Goal: Find specific page/section: Find specific page/section

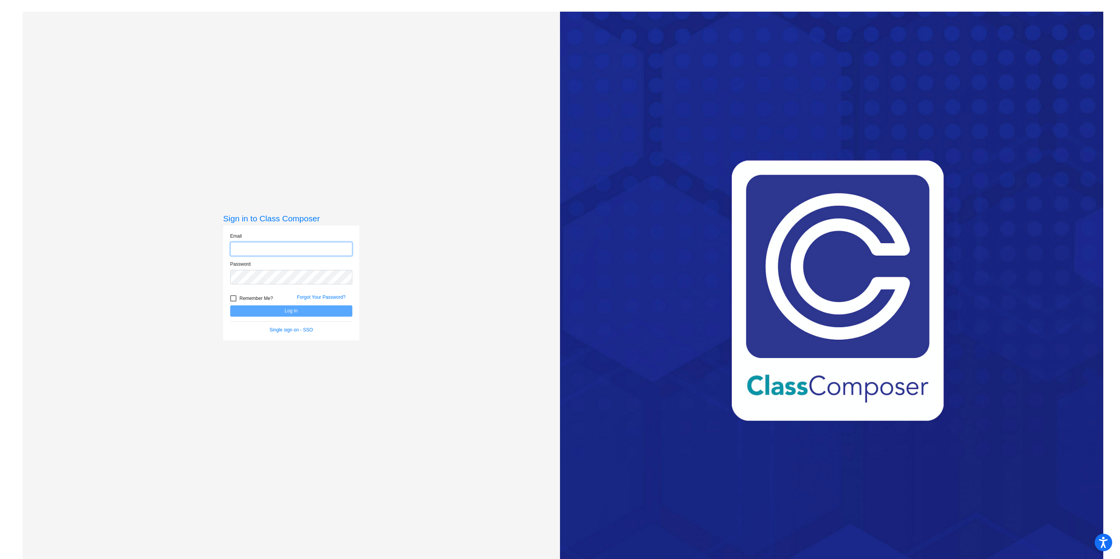
type input "[PERSON_NAME][EMAIL_ADDRESS][PERSON_NAME][DOMAIN_NAME]"
click at [330, 316] on form "Email [PERSON_NAME][EMAIL_ADDRESS][PERSON_NAME][DOMAIN_NAME] Password Remember …" at bounding box center [291, 282] width 122 height 101
click at [330, 314] on button "Log In" at bounding box center [291, 310] width 122 height 11
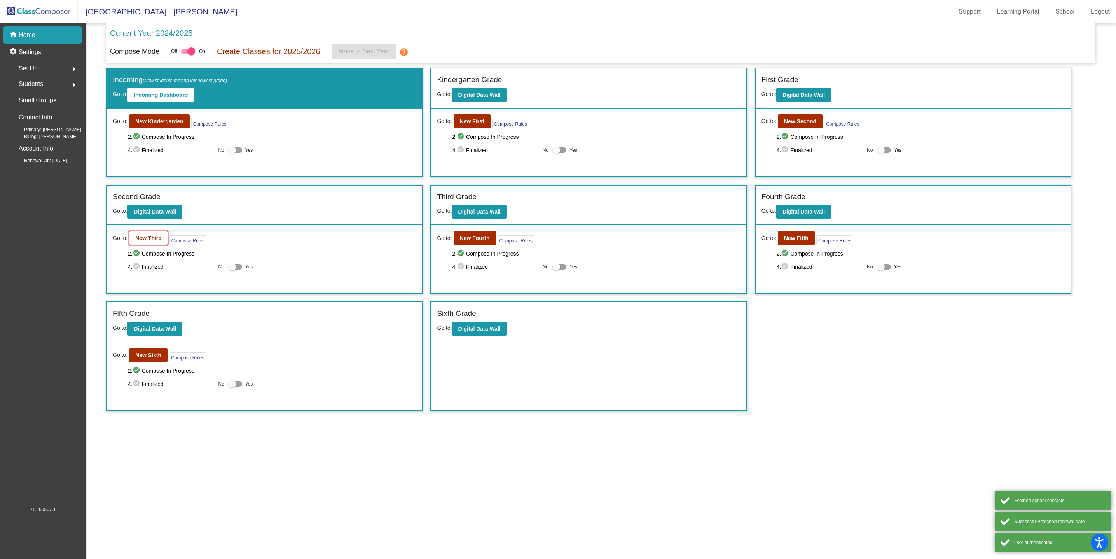
click at [161, 245] on button "New Third" at bounding box center [148, 238] width 39 height 14
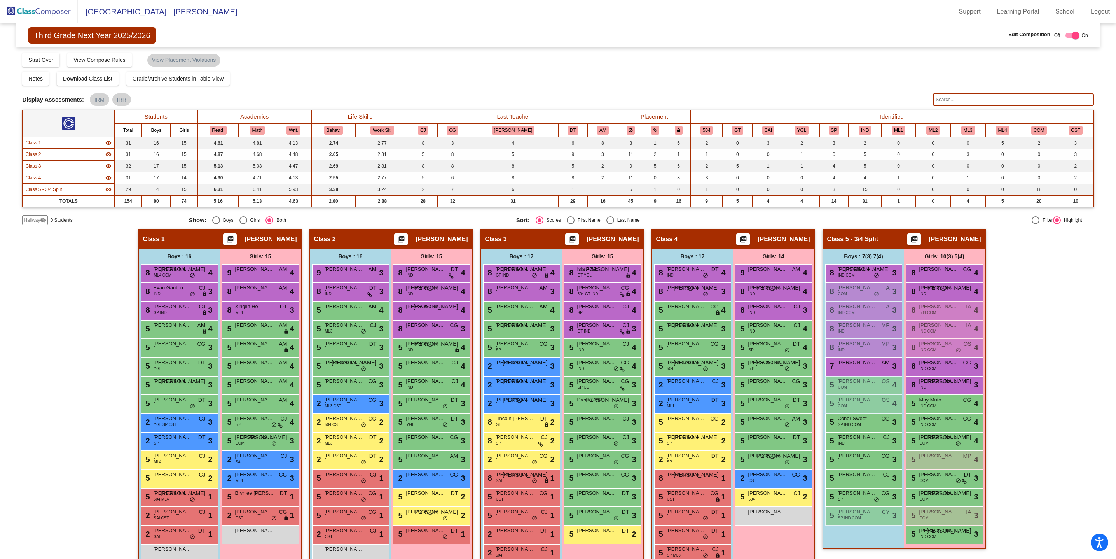
scroll to position [34, 0]
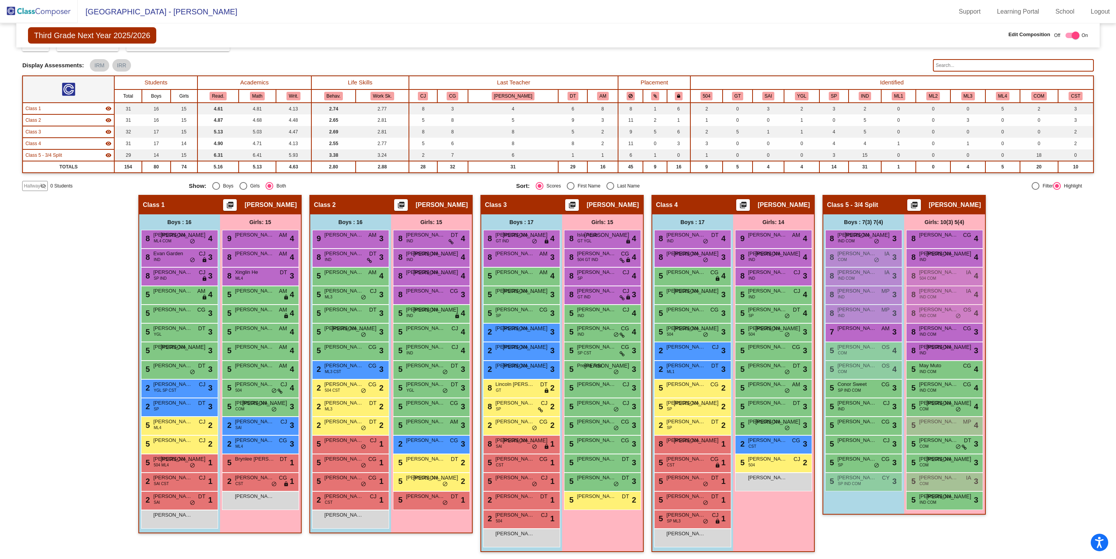
click at [49, 15] on img at bounding box center [39, 11] width 78 height 23
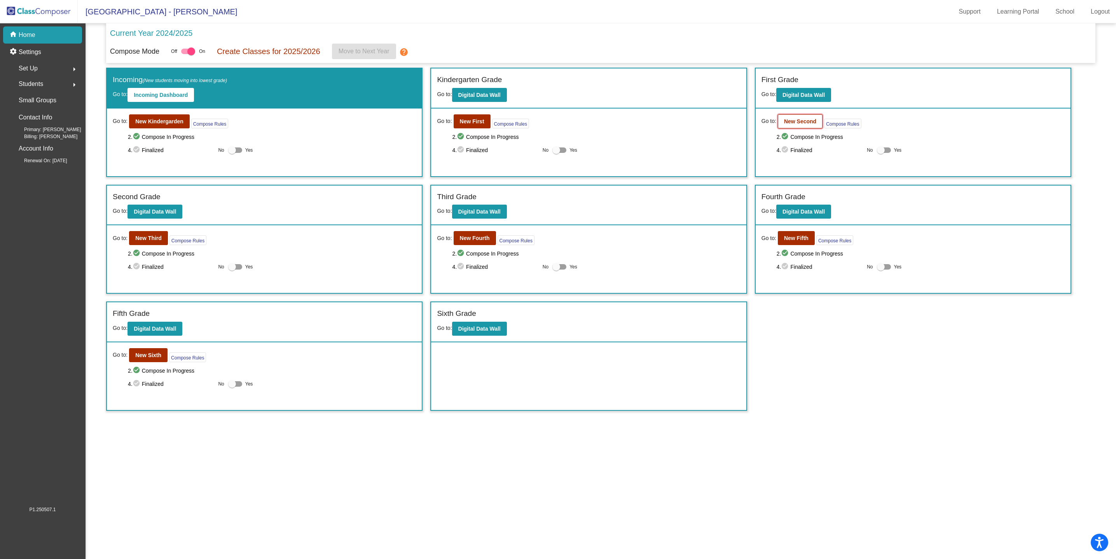
click at [805, 123] on b "New Second" at bounding box center [800, 121] width 32 height 6
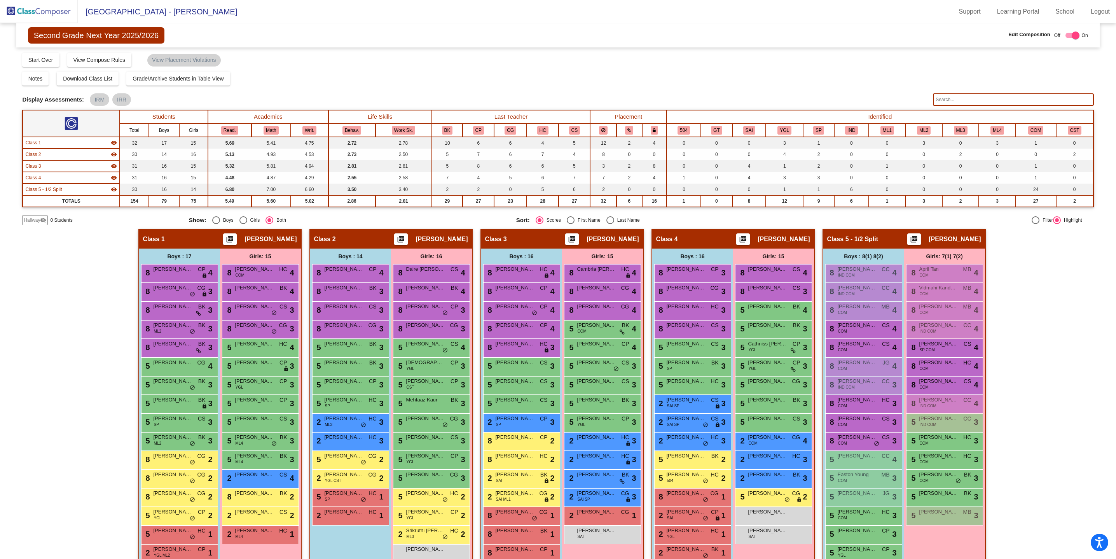
click at [946, 101] on input "text" at bounding box center [1013, 99] width 161 height 12
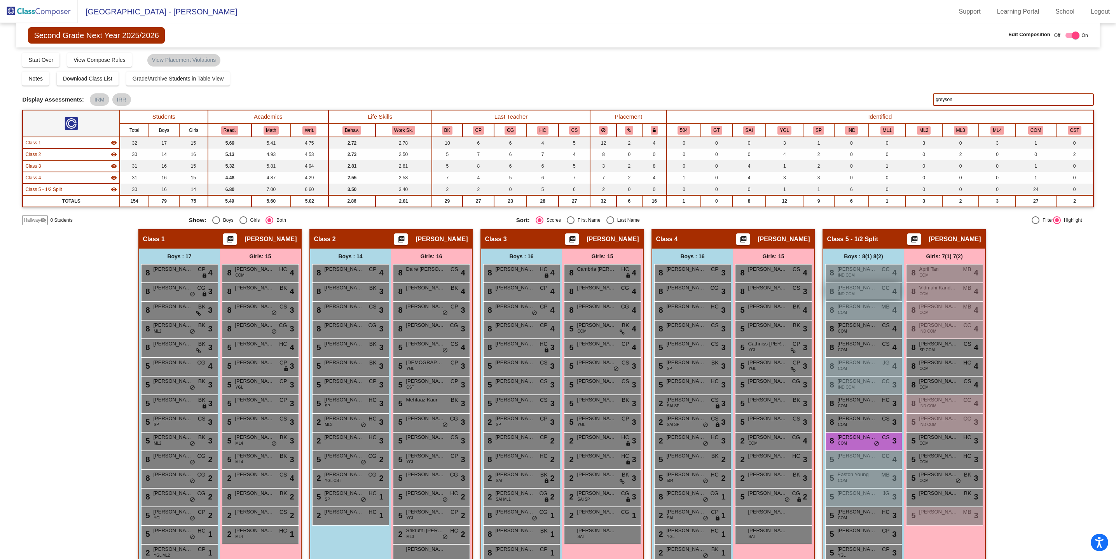
scroll to position [34, 0]
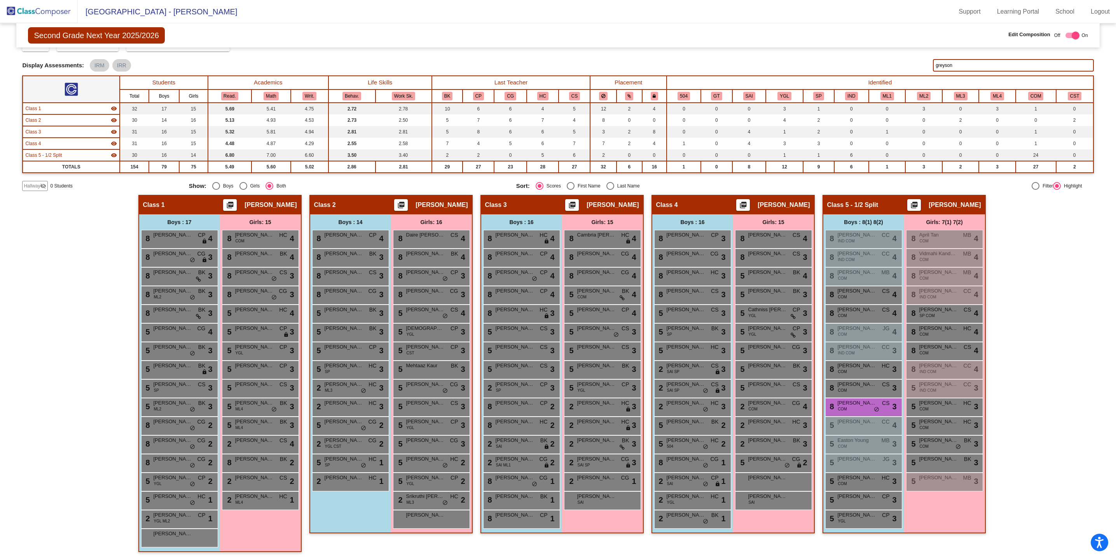
type input "greyson"
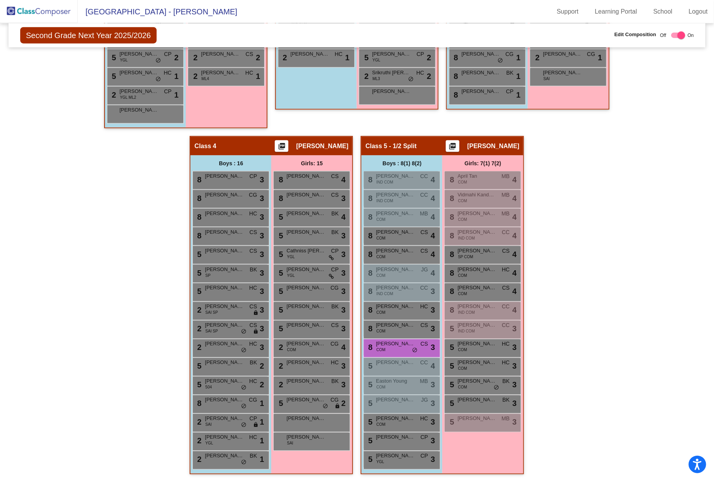
scroll to position [457, 0]
click at [392, 344] on span "[PERSON_NAME]" at bounding box center [395, 345] width 39 height 8
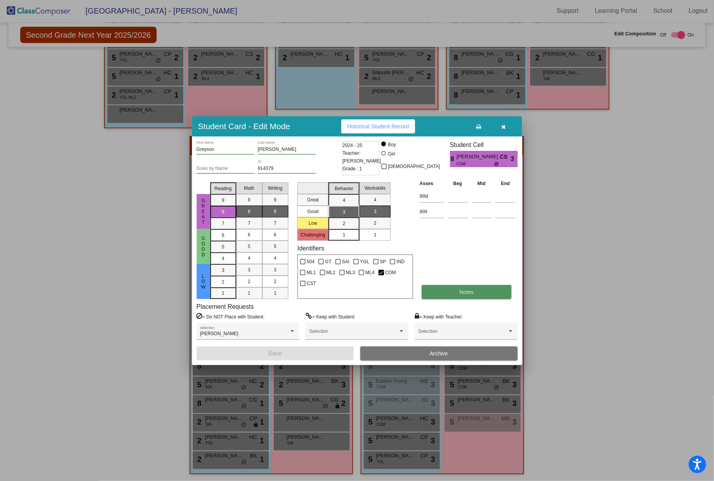
click at [472, 293] on span "Notes" at bounding box center [466, 292] width 14 height 6
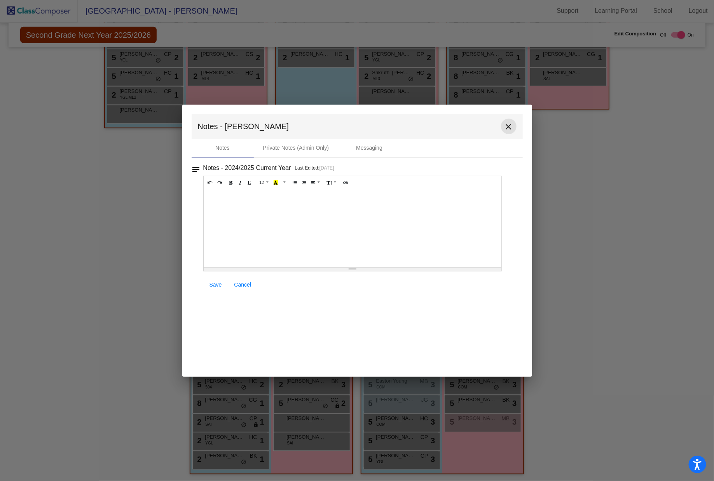
click at [513, 124] on mat-icon "close" at bounding box center [508, 126] width 9 height 9
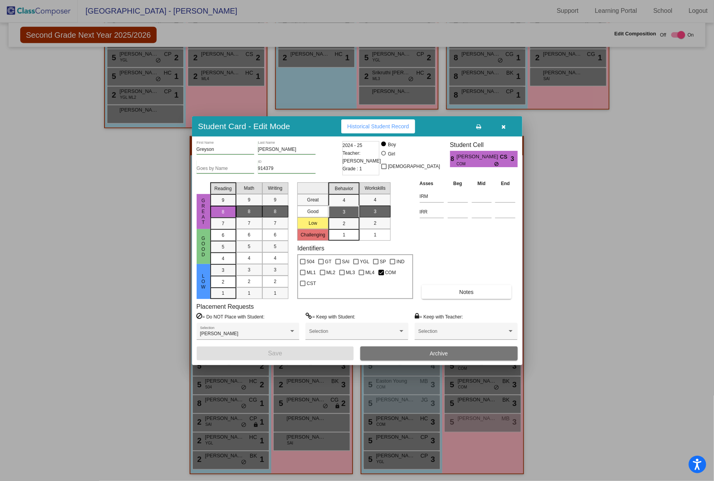
click at [506, 128] on button "button" at bounding box center [503, 126] width 25 height 14
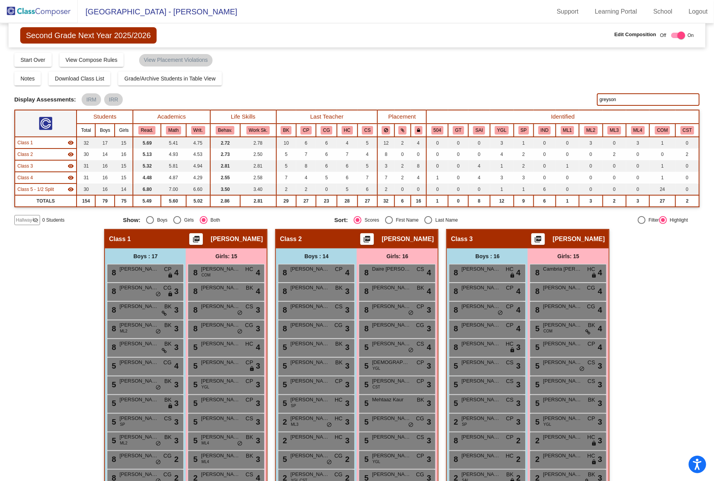
click at [36, 12] on img at bounding box center [39, 11] width 78 height 23
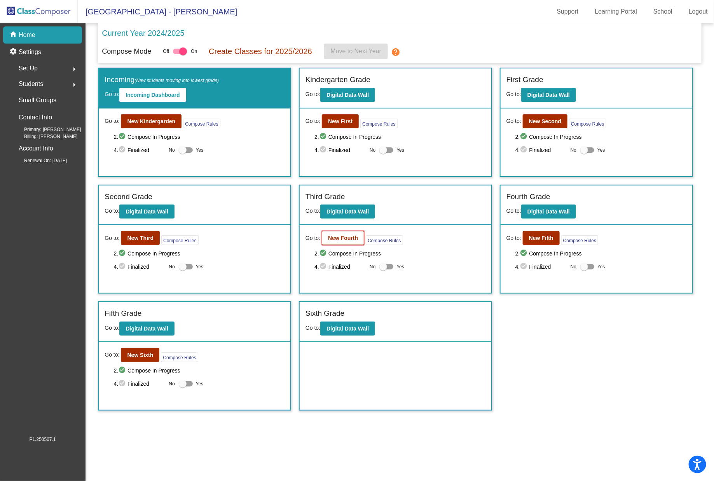
click at [348, 243] on button "New Fourth" at bounding box center [343, 238] width 42 height 14
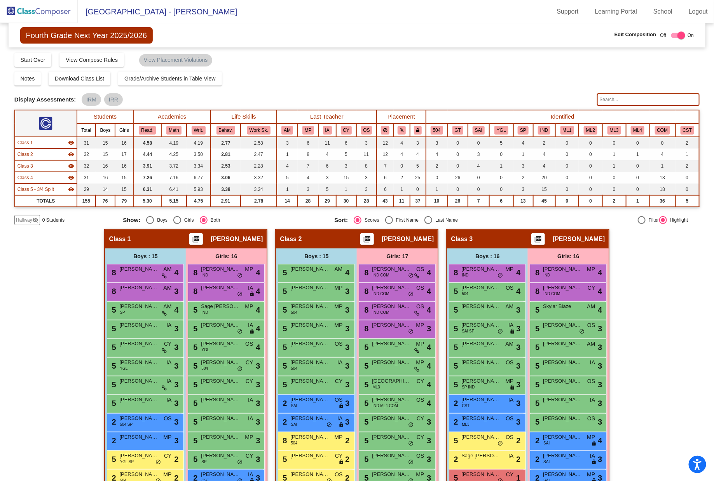
click at [637, 98] on input "text" at bounding box center [648, 99] width 103 height 12
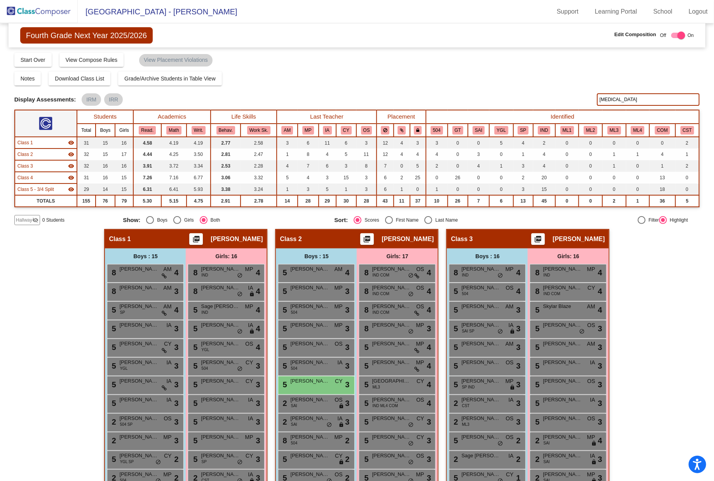
drag, startPoint x: 612, startPoint y: 103, endPoint x: 534, endPoint y: 104, distance: 77.8
click at [534, 104] on div "Display Scores for Years: [DATE] - [DATE] [DATE] - [DATE] Display Assessments: …" at bounding box center [357, 99] width 686 height 12
type input "bzach"
drag, startPoint x: 586, startPoint y: 98, endPoint x: 556, endPoint y: 98, distance: 29.9
click at [556, 98] on div "Display Scores for Years: [DATE] - [DATE] [DATE] - [DATE] Display Assessments: …" at bounding box center [357, 99] width 686 height 12
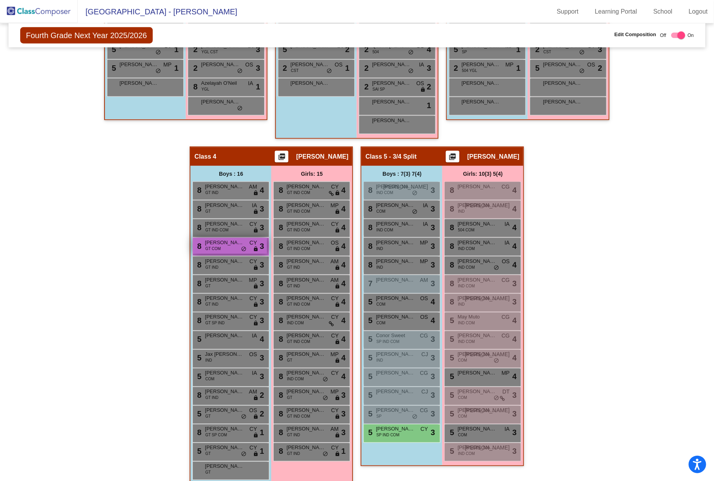
scroll to position [448, 0]
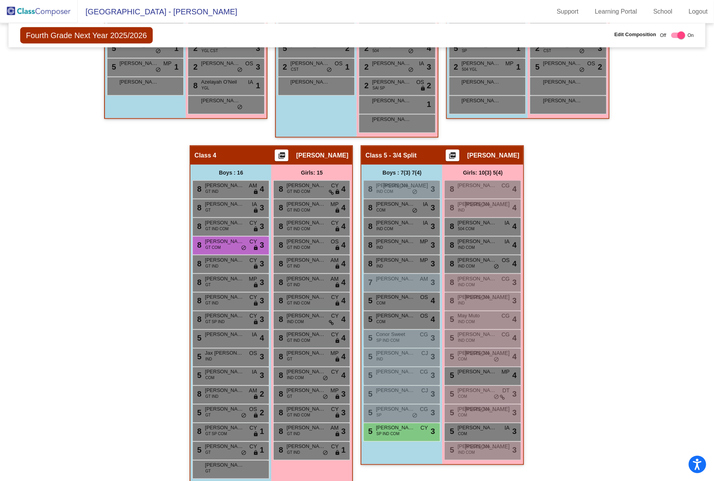
type input "[PERSON_NAME]"
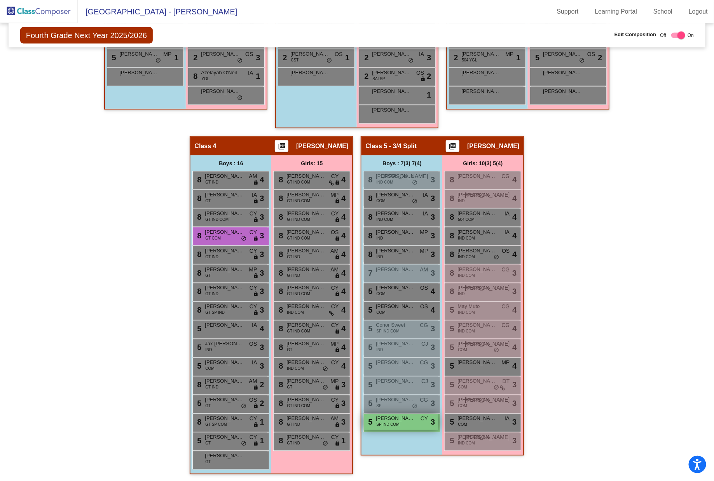
click at [401, 419] on span "[PERSON_NAME]" at bounding box center [395, 419] width 39 height 8
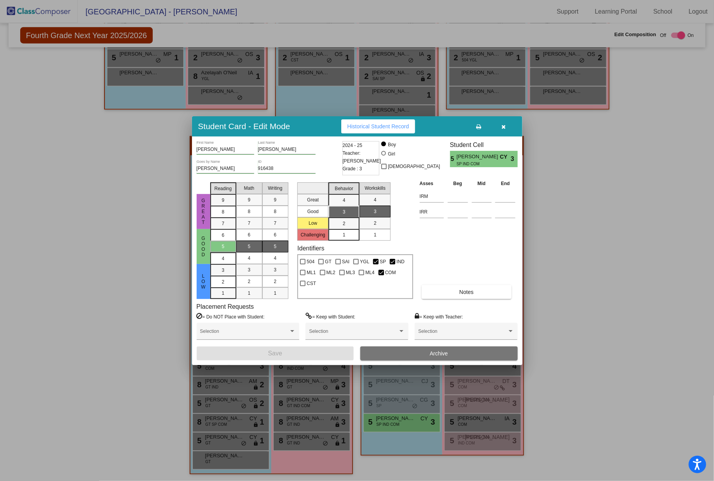
click at [580, 312] on div at bounding box center [357, 240] width 714 height 481
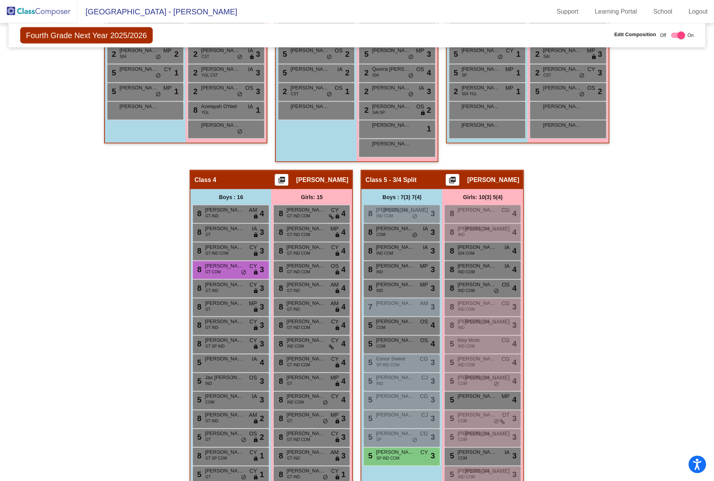
scroll to position [420, 0]
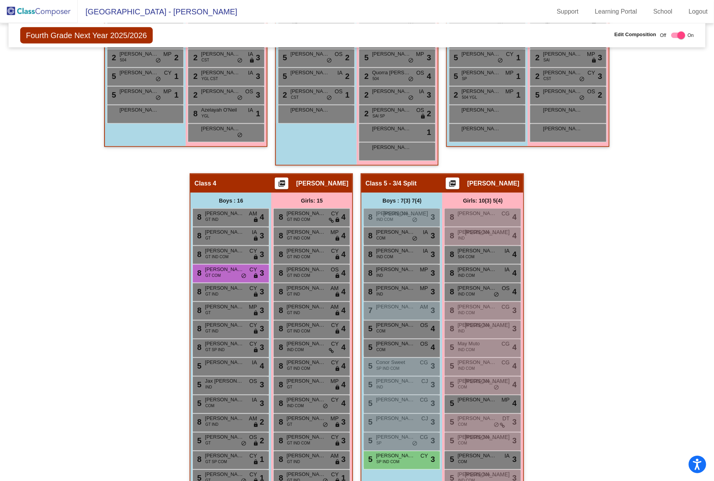
click at [35, 10] on img at bounding box center [39, 11] width 78 height 23
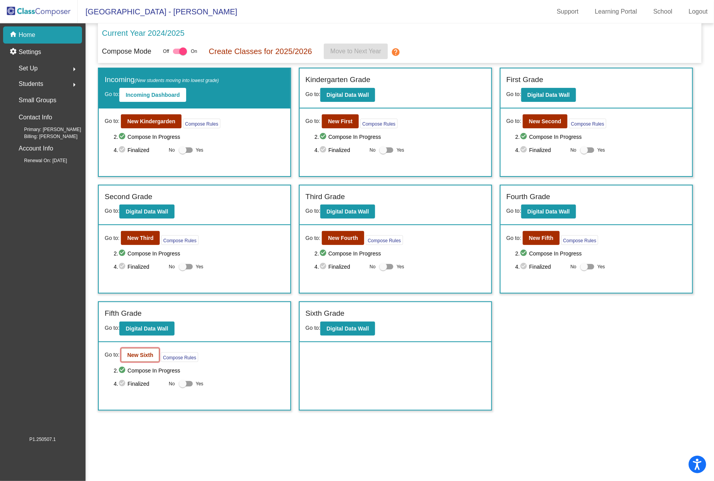
click at [150, 355] on b "New Sixth" at bounding box center [140, 355] width 26 height 6
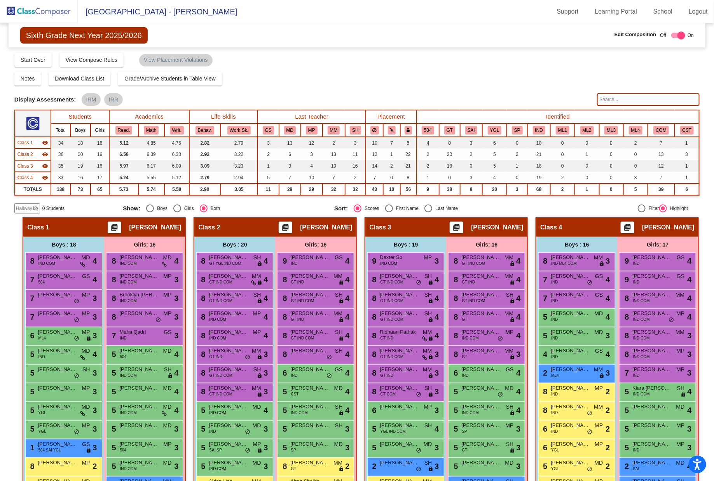
click at [622, 100] on input "text" at bounding box center [648, 99] width 103 height 12
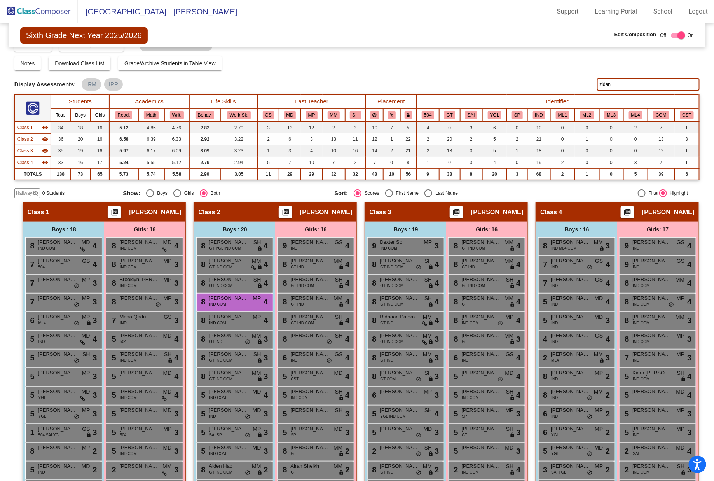
scroll to position [23, 0]
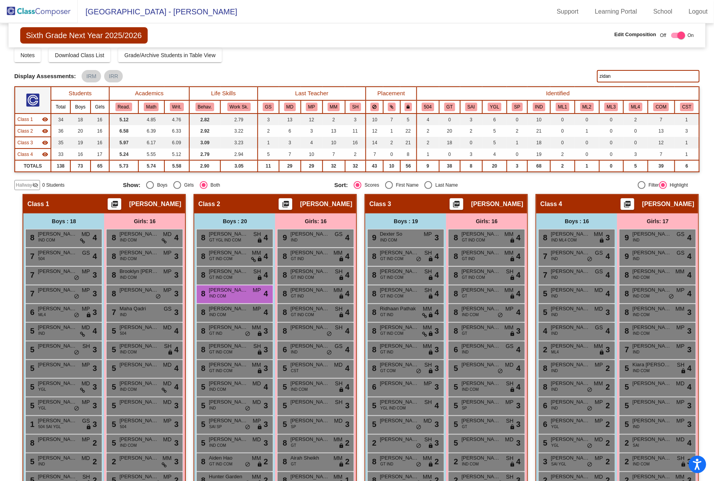
click at [455, 107] on th "GT" at bounding box center [449, 106] width 21 height 13
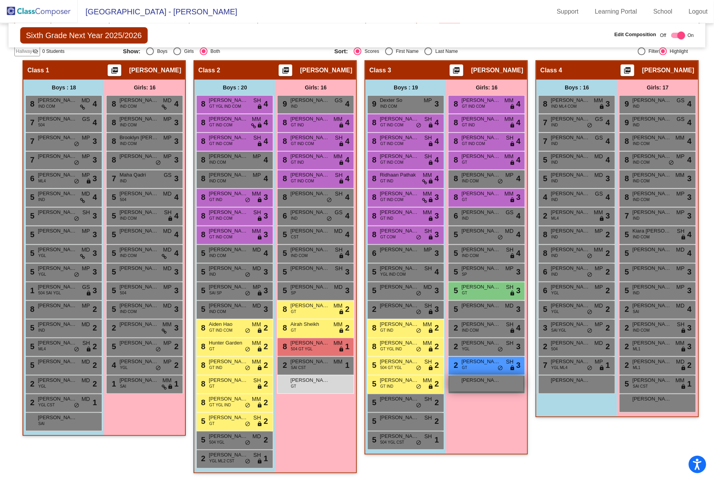
scroll to position [0, 0]
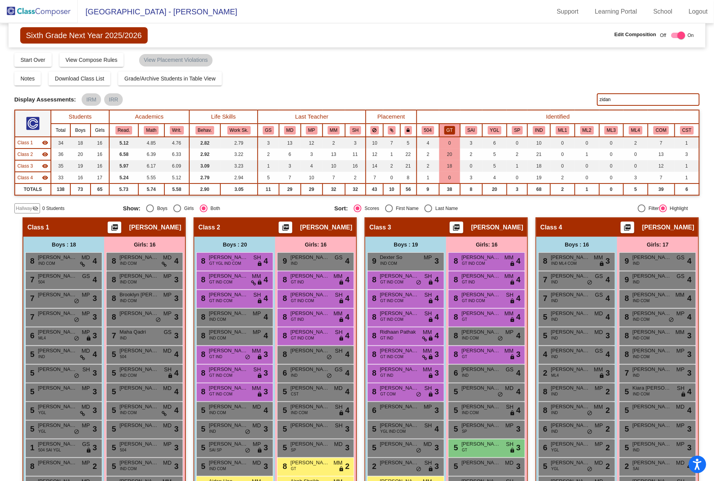
drag, startPoint x: 628, startPoint y: 100, endPoint x: 554, endPoint y: 93, distance: 74.2
click at [552, 94] on div "Display Scores for Years: [DATE] - [DATE] [DATE] - [DATE] Display Assessments: …" at bounding box center [357, 99] width 686 height 12
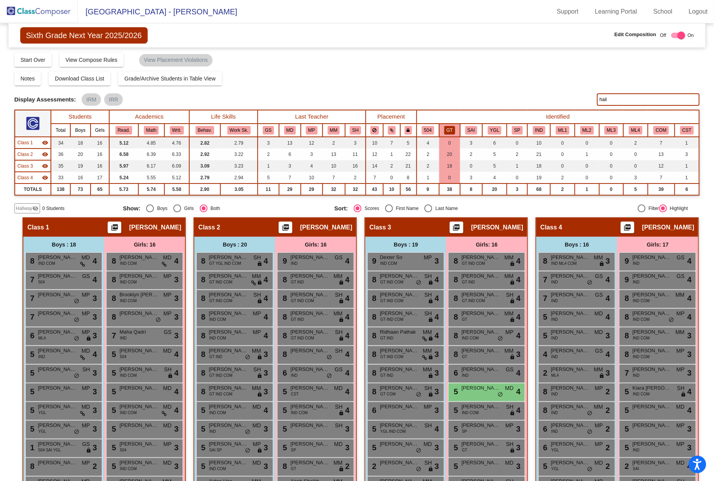
drag, startPoint x: 593, startPoint y: 99, endPoint x: 561, endPoint y: 98, distance: 31.9
click at [561, 98] on div "Display Scores for Years: [DATE] - [DATE] [DATE] - [DATE] Display Assessments: …" at bounding box center [357, 99] width 686 height 12
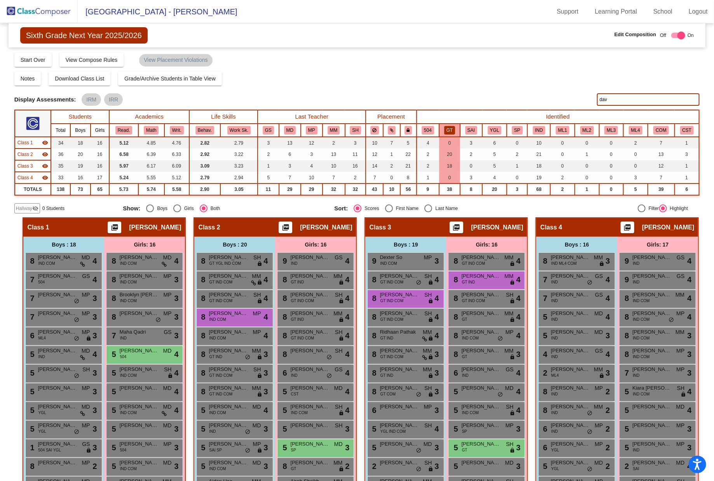
type input "davi"
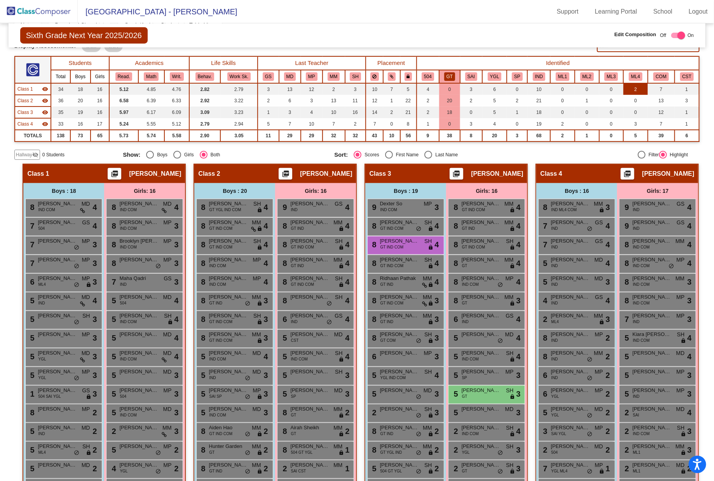
scroll to position [13, 0]
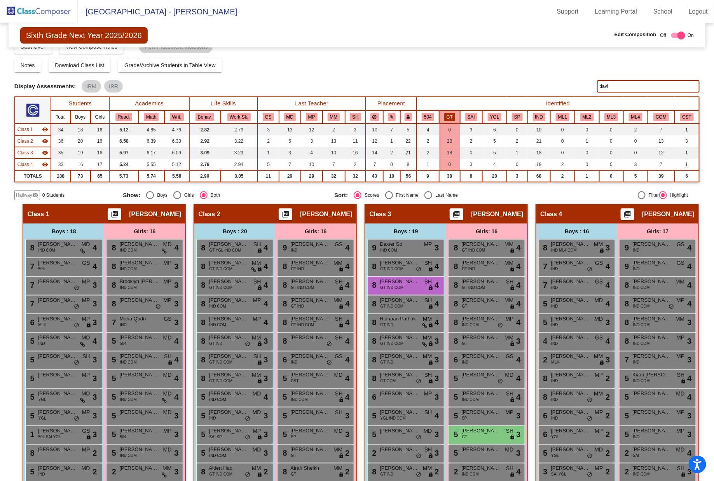
drag, startPoint x: 619, startPoint y: 86, endPoint x: 586, endPoint y: 86, distance: 32.7
click at [586, 86] on div "Display Scores for Years: [DATE] - [DATE] [DATE] - [DATE] Display Assessments: …" at bounding box center [357, 86] width 686 height 12
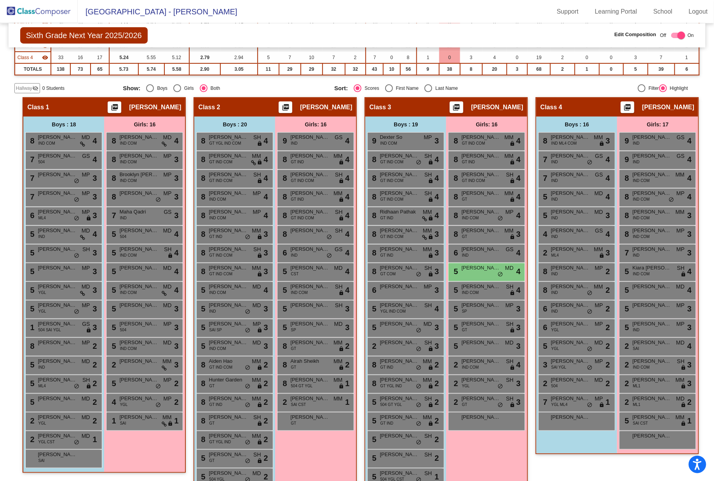
scroll to position [0, 0]
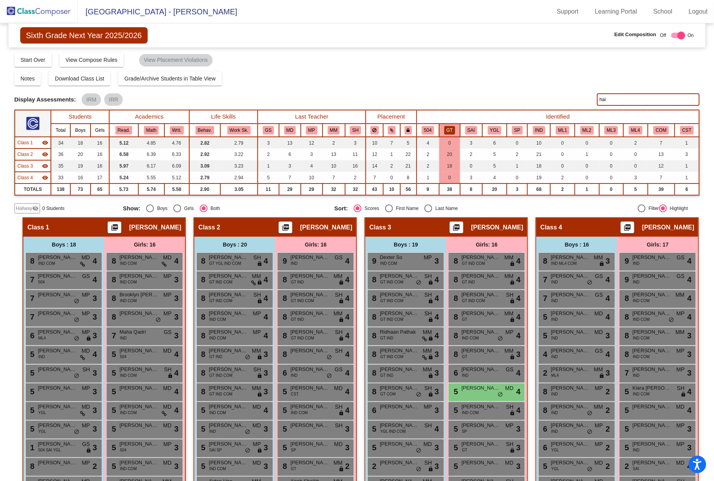
drag, startPoint x: 613, startPoint y: 99, endPoint x: 562, endPoint y: 97, distance: 51.0
click at [561, 98] on div "Display Scores for Years: [DATE] - [DATE] [DATE] - [DATE] Display Assessments: …" at bounding box center [357, 99] width 686 height 12
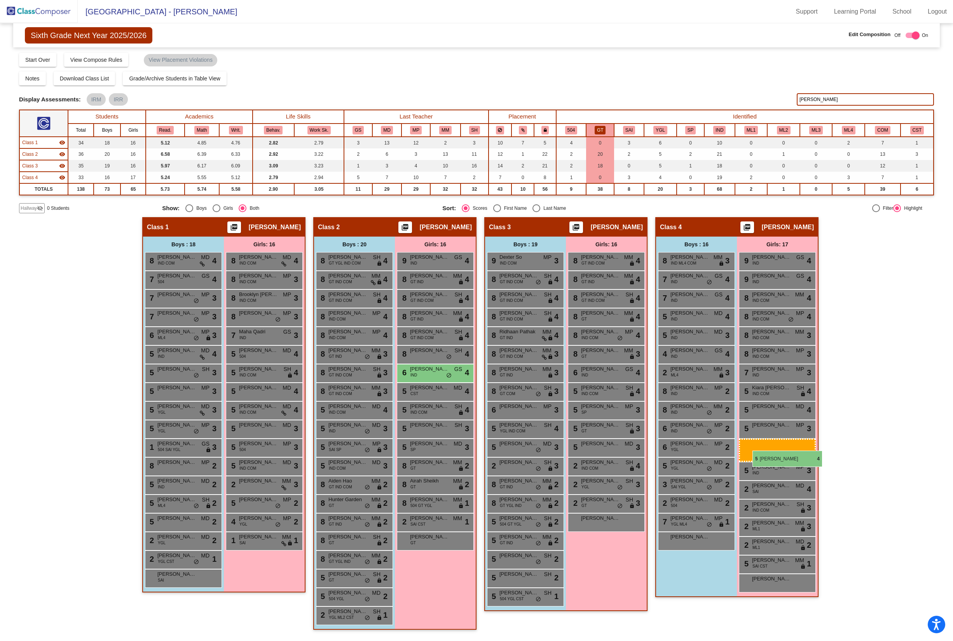
drag, startPoint x: 595, startPoint y: 395, endPoint x: 753, endPoint y: 451, distance: 167.2
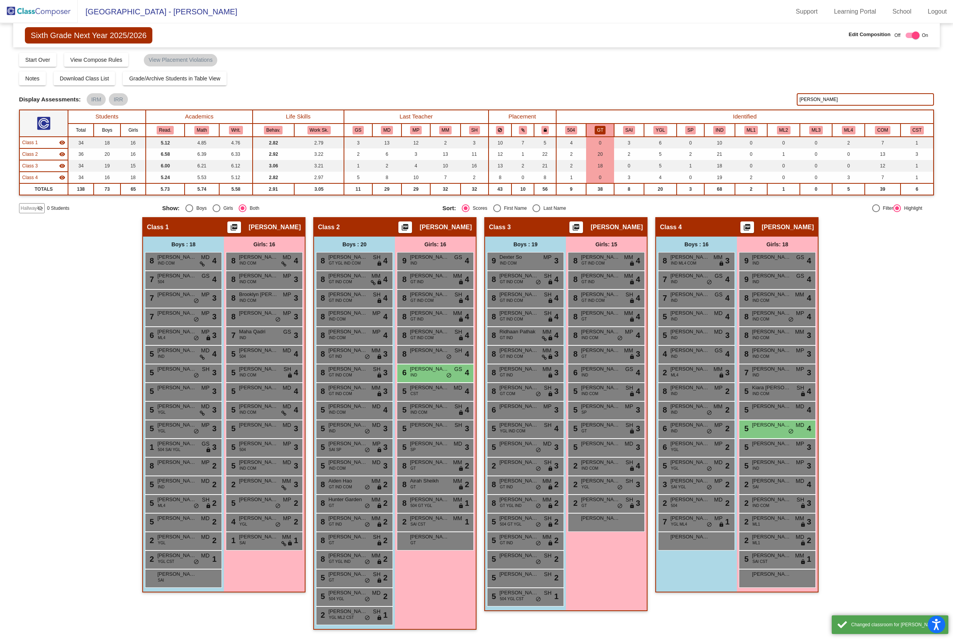
click at [47, 438] on div "Hallway - Hallway Class picture_as_pdf Add Student First Name Last Name Student…" at bounding box center [476, 427] width 915 height 421
drag, startPoint x: 829, startPoint y: 100, endPoint x: 786, endPoint y: 95, distance: 43.1
click at [781, 96] on div "Display Scores for Years: [DATE] - [DATE] [DATE] - [DATE] Display Assessments: …" at bounding box center [476, 99] width 915 height 12
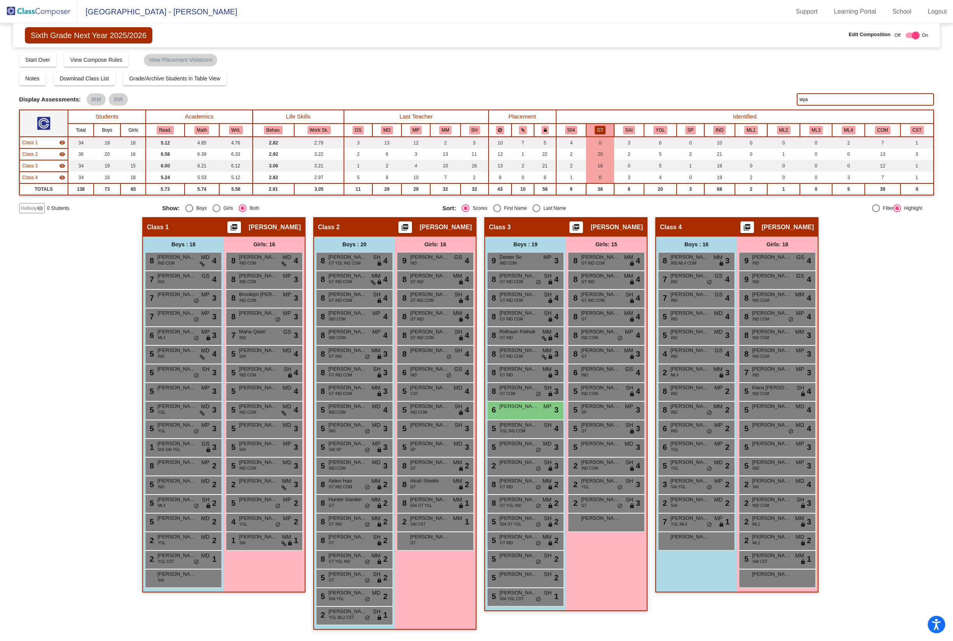
type input "wya"
click at [52, 12] on img at bounding box center [39, 11] width 78 height 23
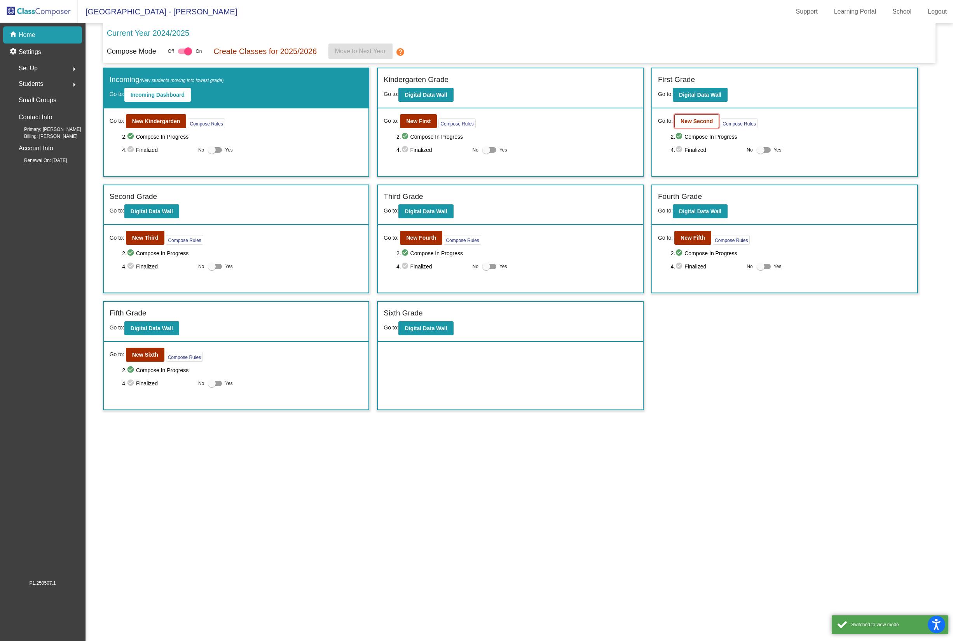
click at [707, 123] on b "New Second" at bounding box center [697, 121] width 32 height 6
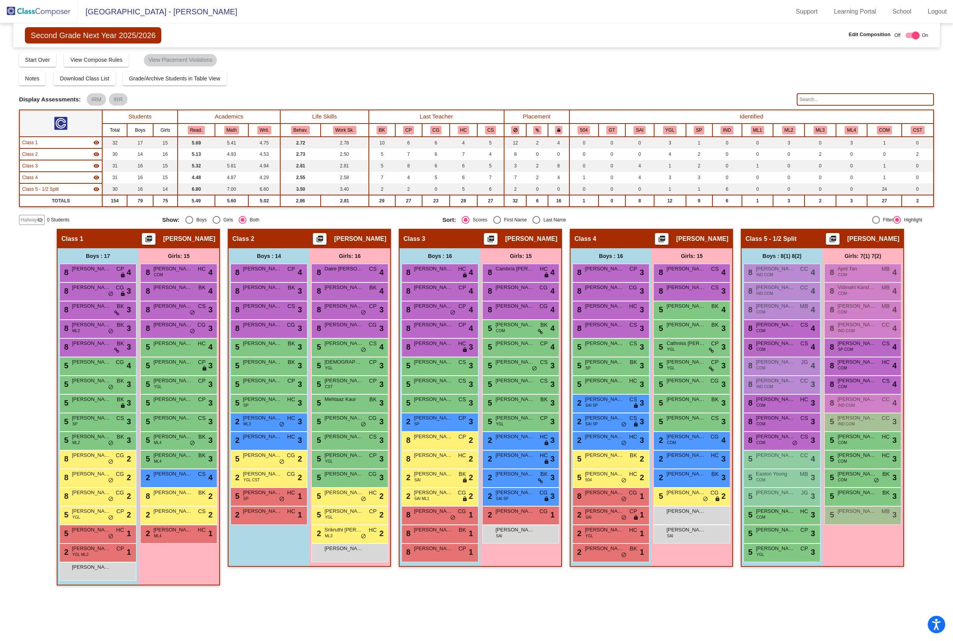
click at [804, 100] on input "text" at bounding box center [865, 99] width 137 height 12
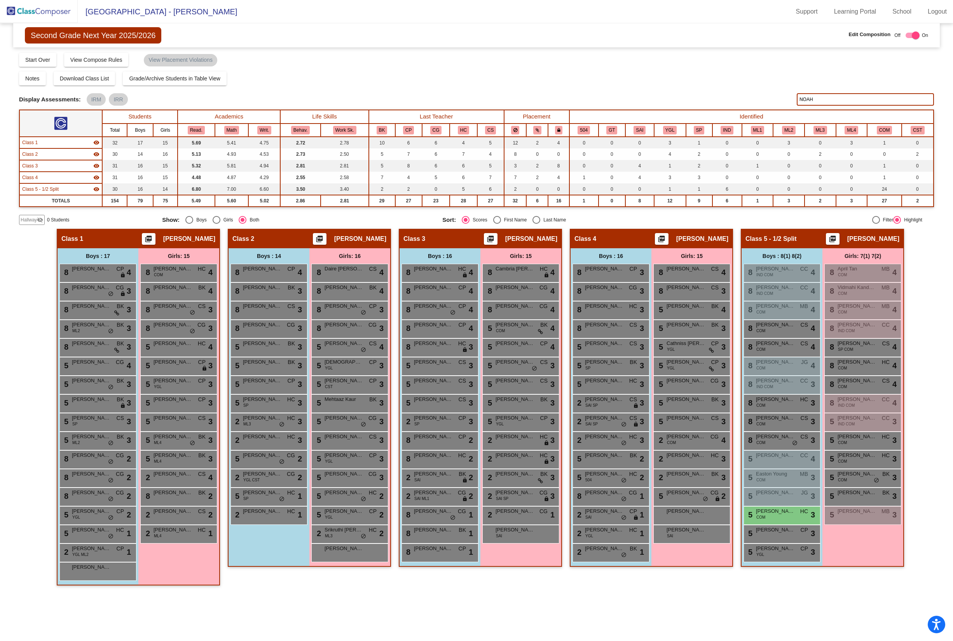
type input "NOAH"
click at [51, 11] on img at bounding box center [39, 11] width 78 height 23
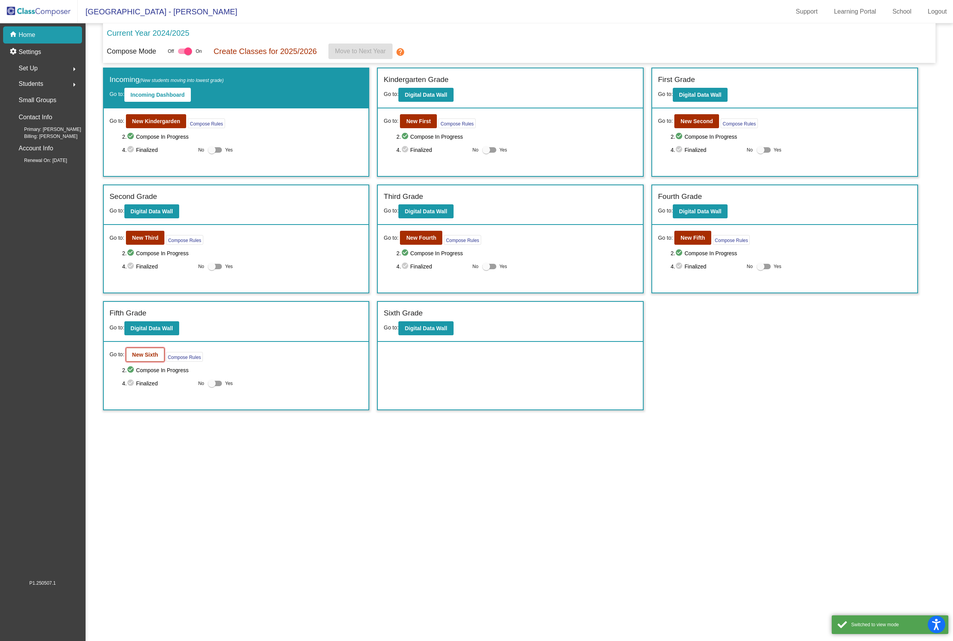
click at [144, 358] on b "New Sixth" at bounding box center [145, 355] width 26 height 6
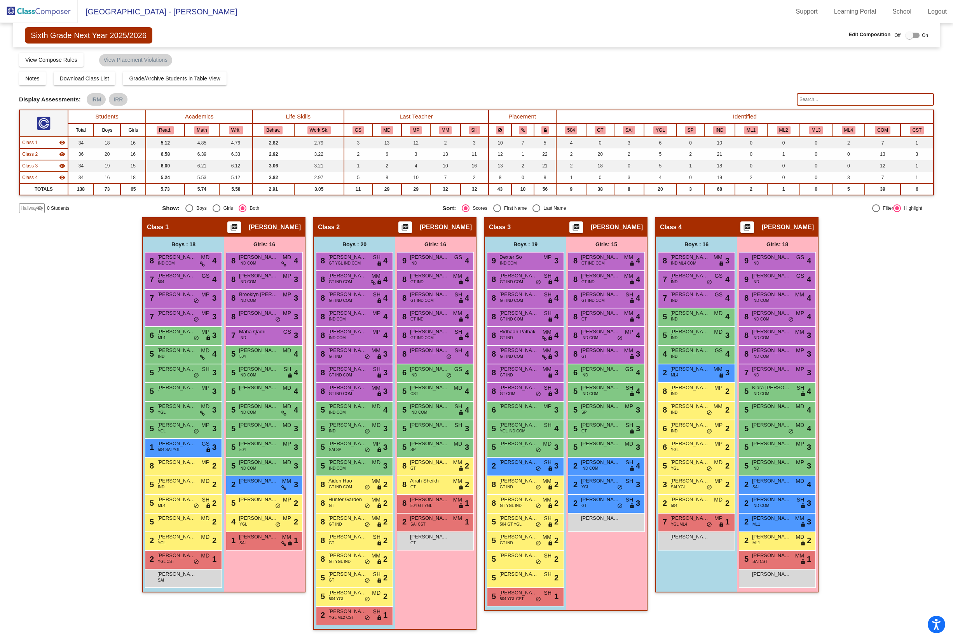
click at [838, 97] on input "text" at bounding box center [865, 99] width 137 height 12
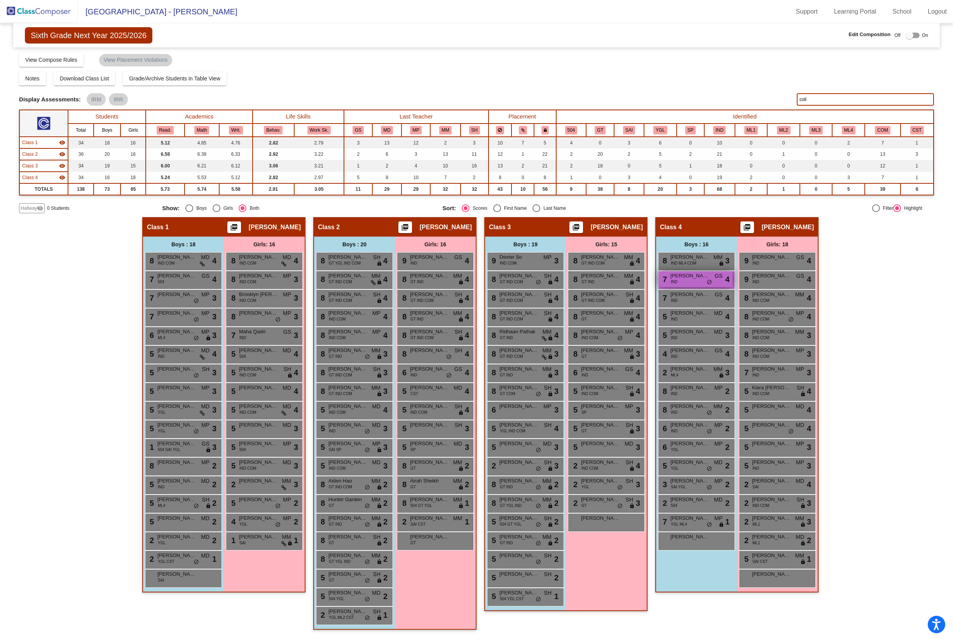
click at [685, 286] on div "7 [PERSON_NAME] IND GS lock do_not_disturb_alt 4" at bounding box center [695, 279] width 74 height 16
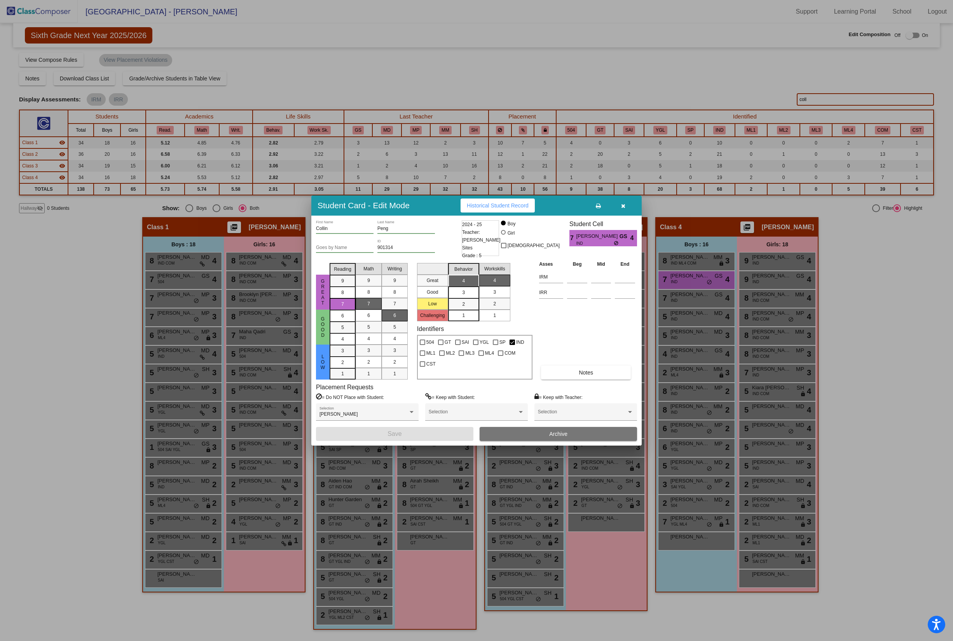
click at [625, 209] on span "button" at bounding box center [623, 206] width 4 height 6
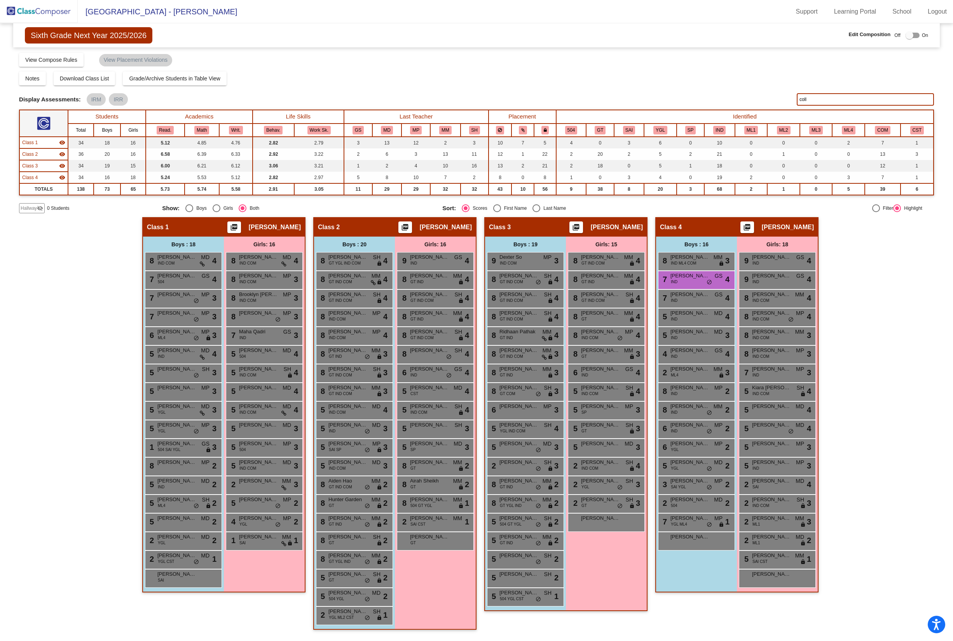
drag, startPoint x: 820, startPoint y: 102, endPoint x: 790, endPoint y: 101, distance: 30.3
click at [790, 101] on div "Display Scores for Years: [DATE] - [DATE] [DATE] - [DATE] Display Assessments: …" at bounding box center [476, 99] width 915 height 12
type input "b"
type input "pen"
click at [55, 9] on img at bounding box center [39, 11] width 78 height 23
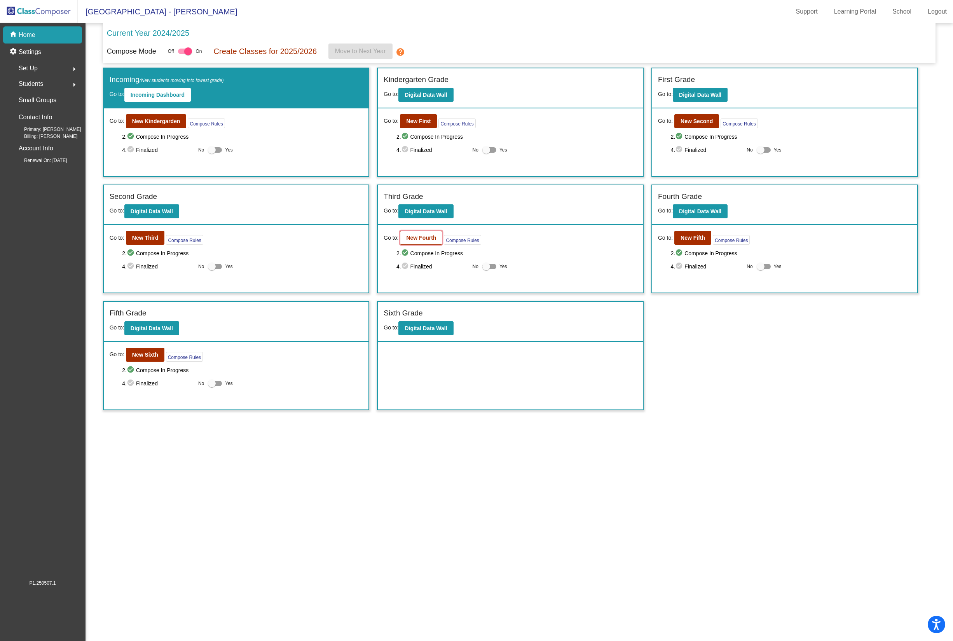
click at [430, 241] on b "New Fourth" at bounding box center [421, 238] width 30 height 6
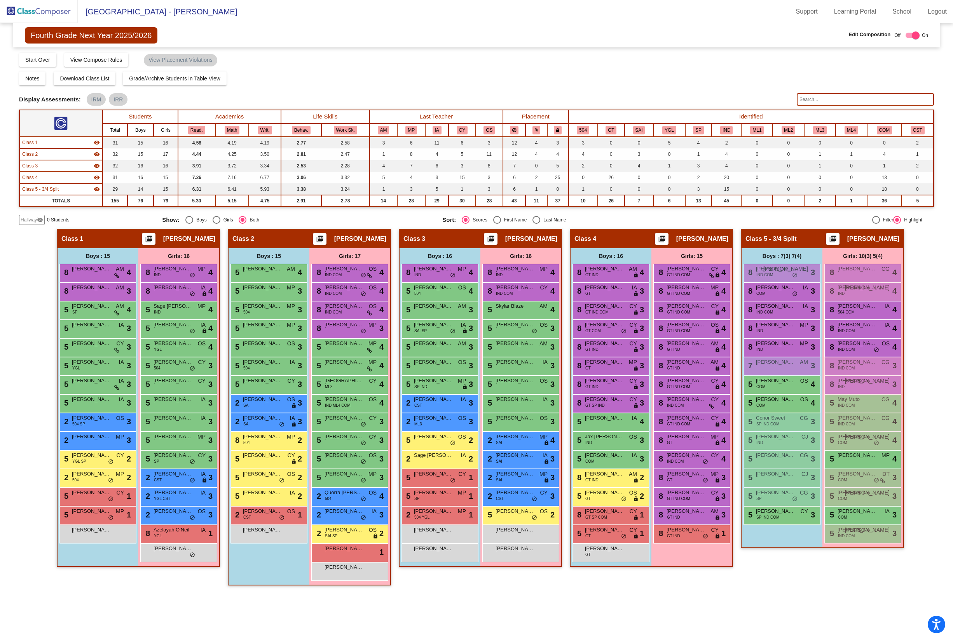
click at [870, 94] on input "text" at bounding box center [865, 99] width 137 height 12
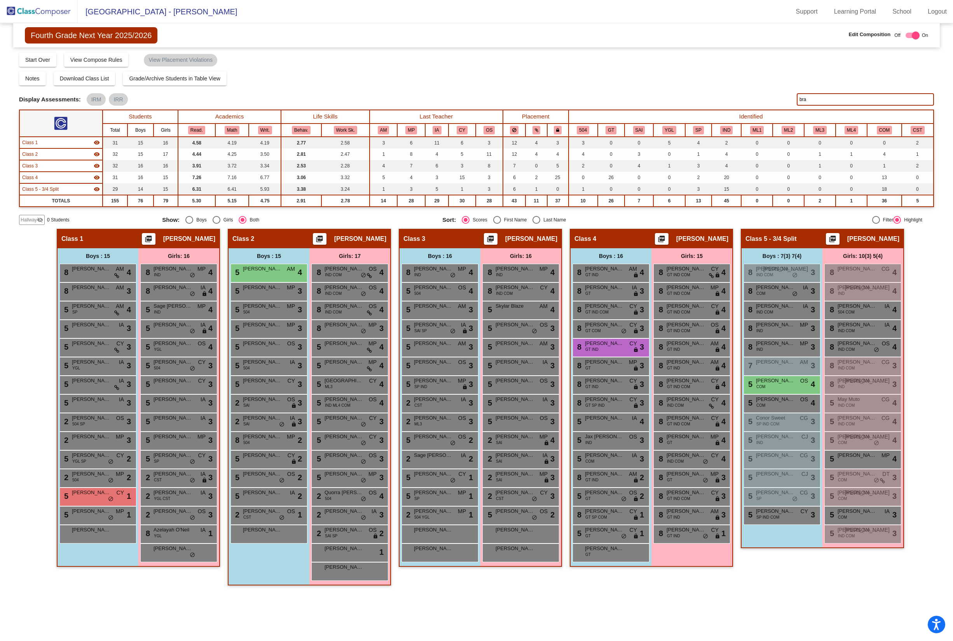
type input "bra"
drag, startPoint x: 490, startPoint y: 589, endPoint x: 276, endPoint y: 503, distance: 230.8
click at [490, 558] on div "Class 3 picture_as_pdf [PERSON_NAME] Add Student First Name Last Name Student I…" at bounding box center [480, 411] width 163 height 365
drag, startPoint x: 821, startPoint y: 97, endPoint x: 776, endPoint y: 97, distance: 45.5
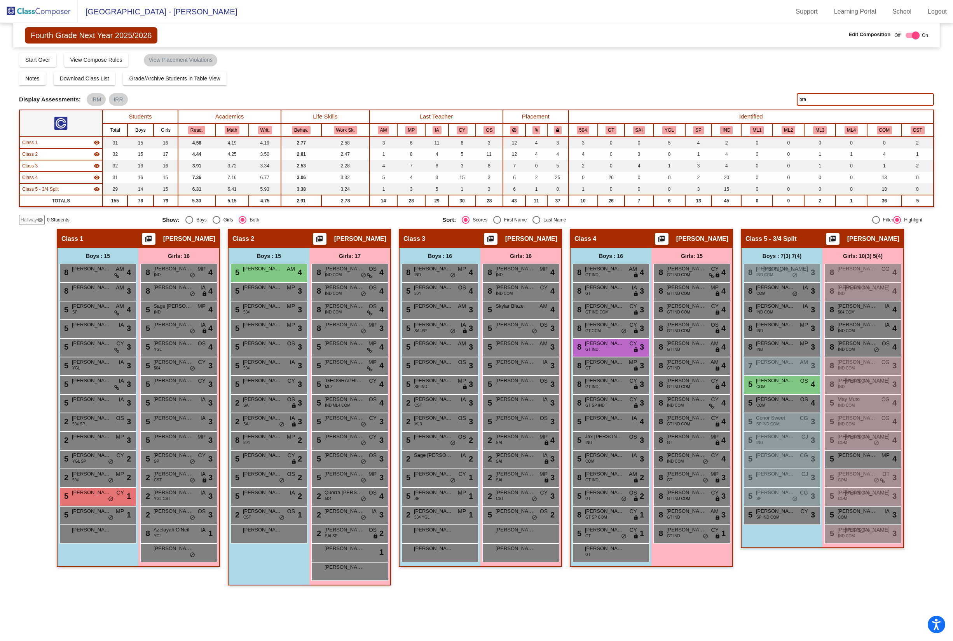
click at [776, 97] on div "Display Scores for Years: [DATE] - [DATE] [DATE] - [DATE] Display Assessments: …" at bounding box center [476, 99] width 915 height 12
click at [45, 10] on img at bounding box center [39, 11] width 78 height 23
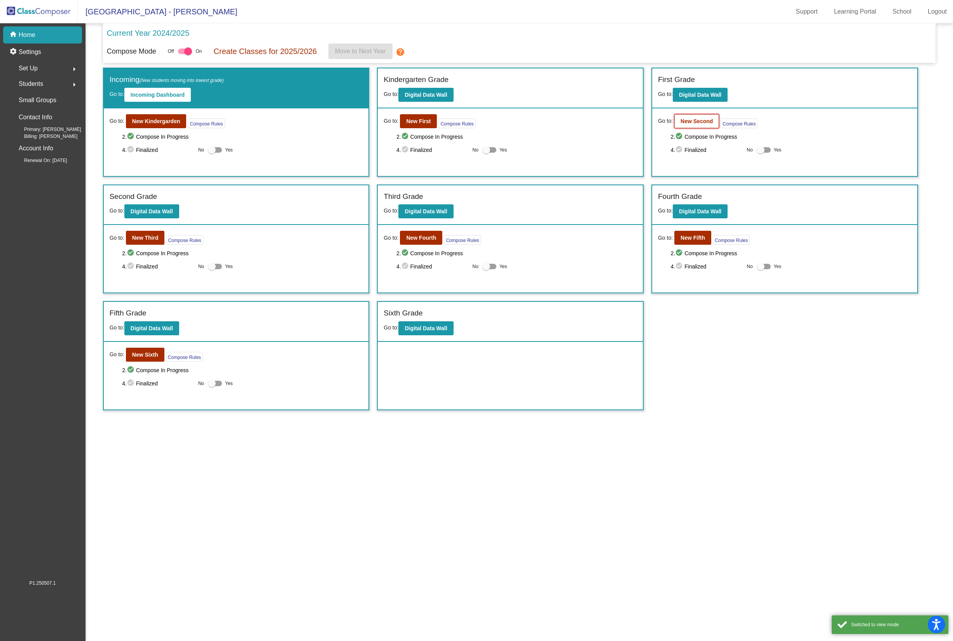
click at [697, 122] on b "New Second" at bounding box center [697, 121] width 32 height 6
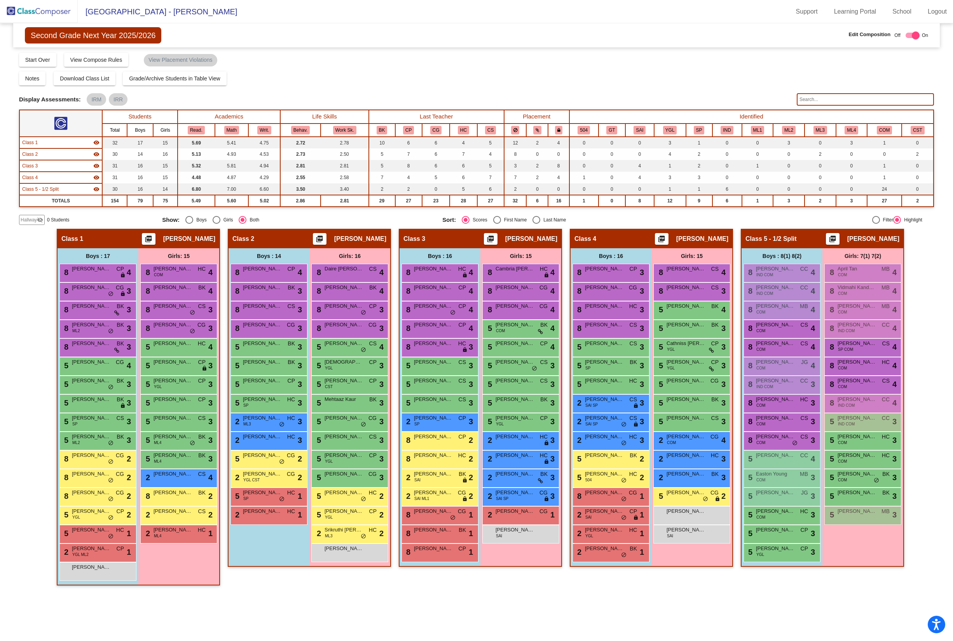
click at [837, 107] on div "Display Scores for Years: [DATE] - [DATE] [DATE] - [DATE] Grade/Archive Student…" at bounding box center [476, 138] width 915 height 173
click at [836, 99] on input "text" at bounding box center [865, 99] width 137 height 12
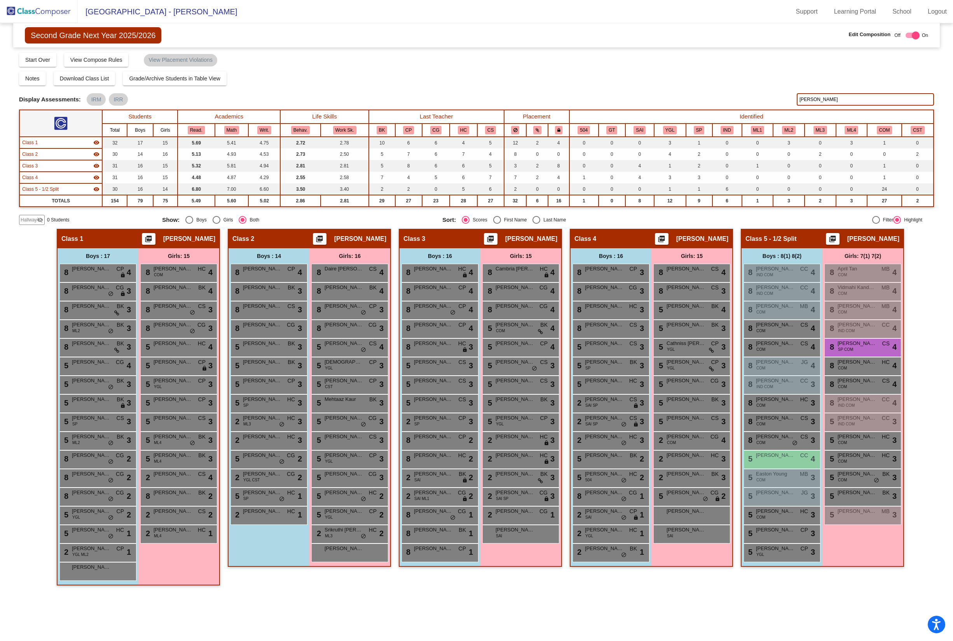
type input "[PERSON_NAME]"
click at [54, 11] on img at bounding box center [39, 11] width 78 height 23
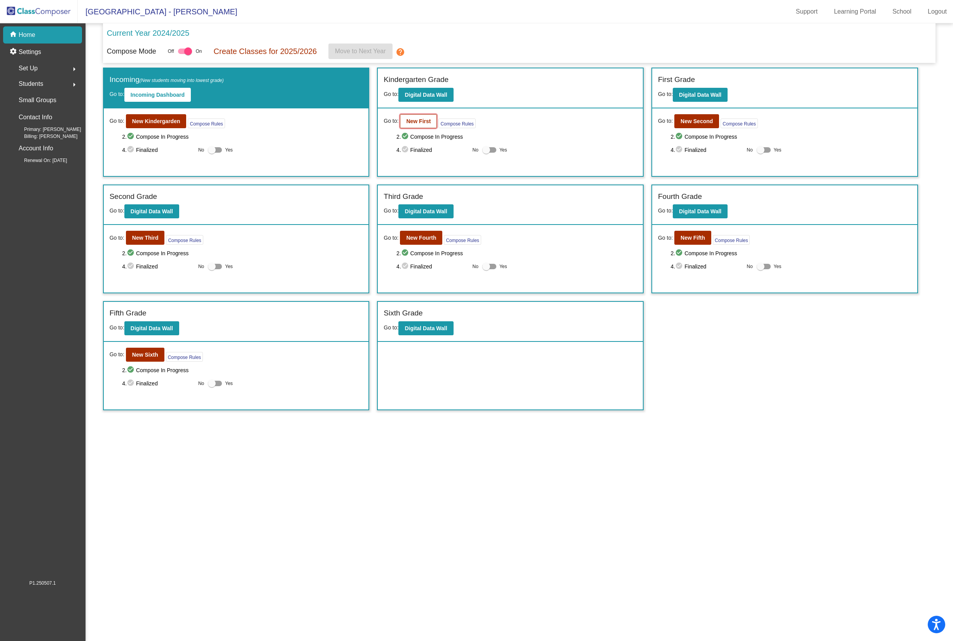
click at [430, 124] on b "New First" at bounding box center [418, 121] width 24 height 6
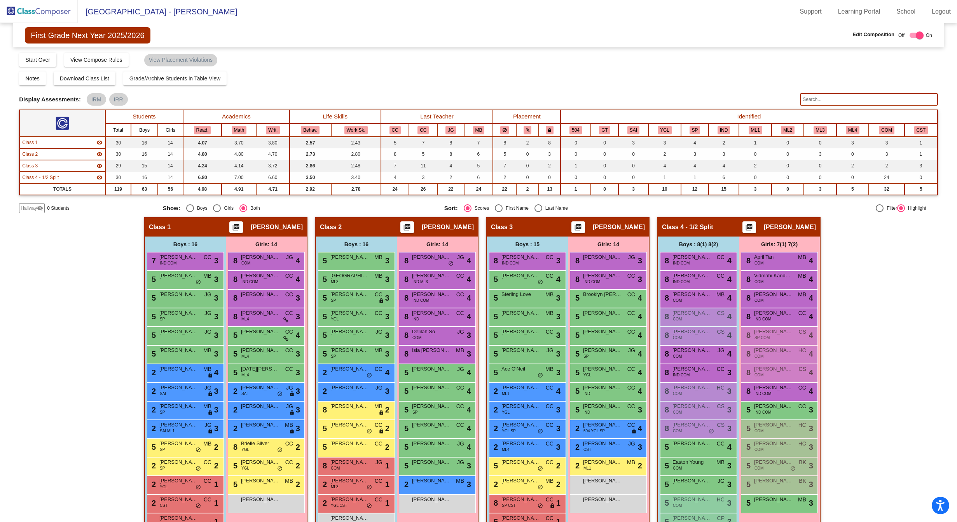
click at [47, 8] on img at bounding box center [39, 11] width 78 height 23
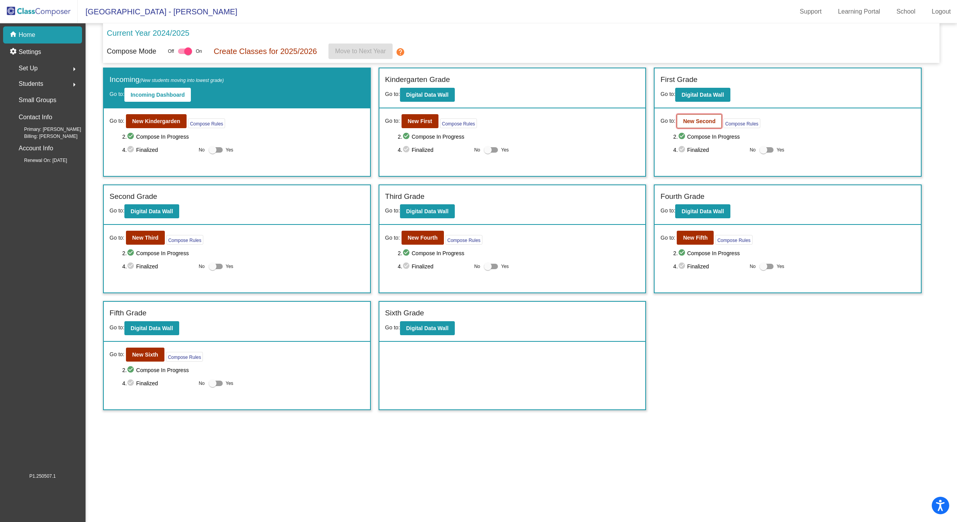
click at [707, 128] on button "New Second" at bounding box center [699, 121] width 45 height 14
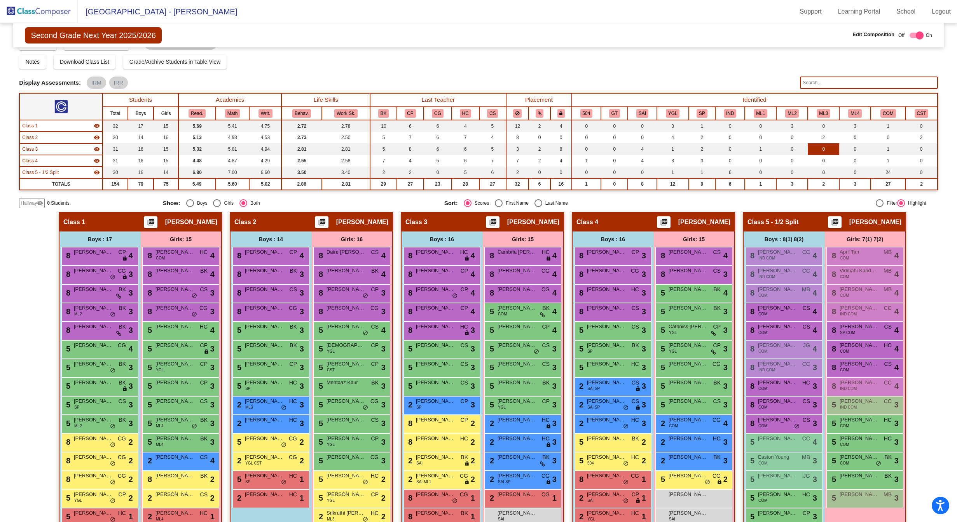
scroll to position [18, 0]
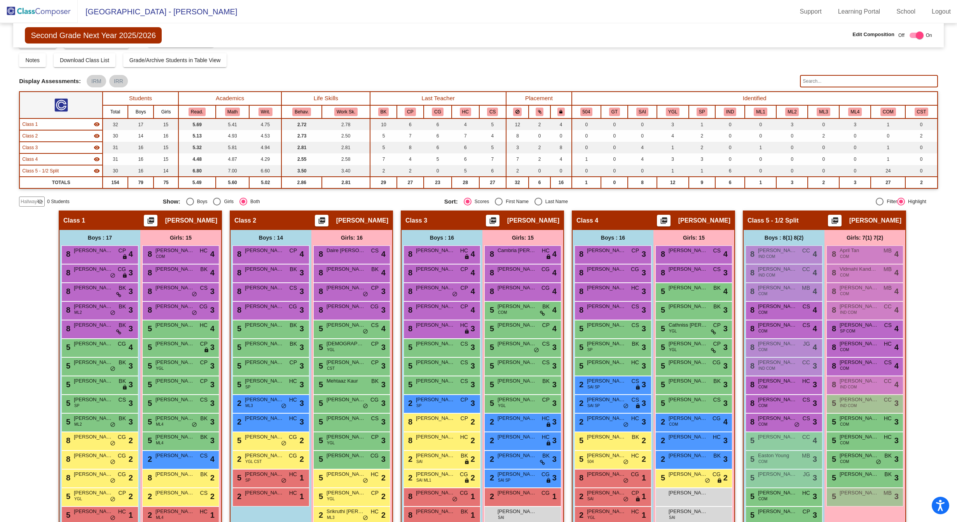
click at [825, 78] on input "text" at bounding box center [869, 81] width 138 height 12
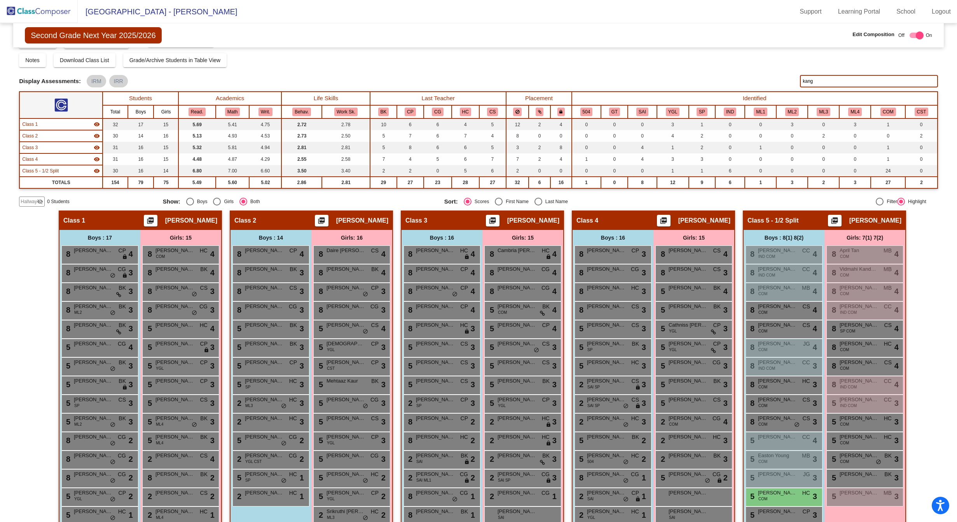
scroll to position [71, 0]
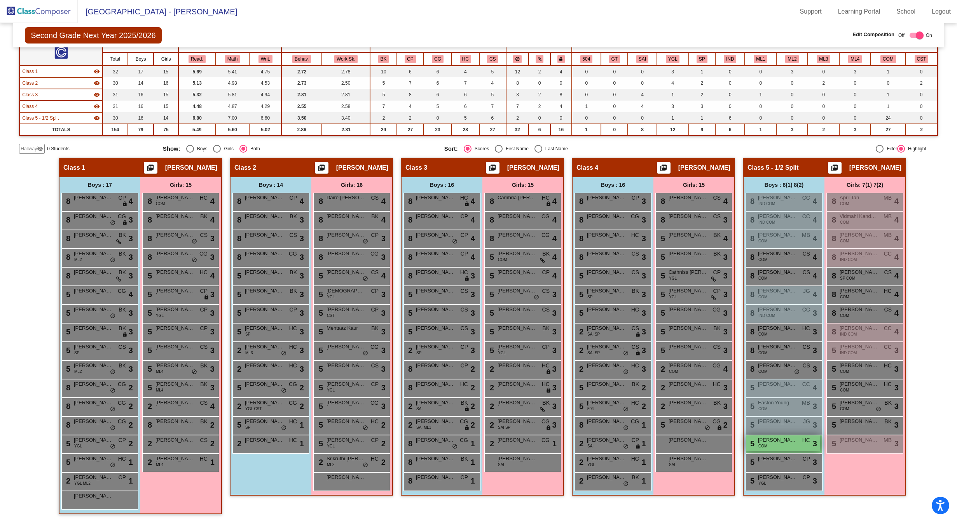
type input "kang"
click at [780, 443] on span "[PERSON_NAME]" at bounding box center [777, 441] width 39 height 8
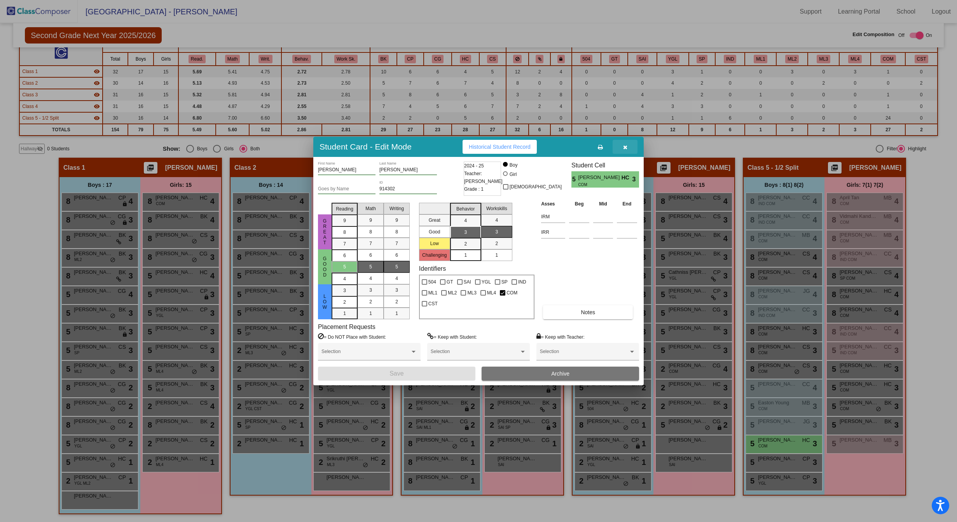
click at [623, 146] on icon "button" at bounding box center [625, 147] width 4 height 5
